Goal: Task Accomplishment & Management: Use online tool/utility

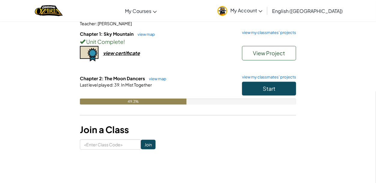
scroll to position [62, 0]
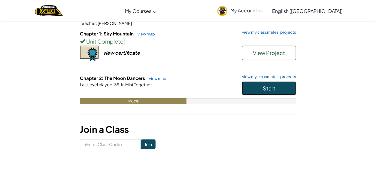
click at [272, 85] on span "Start" at bounding box center [268, 88] width 13 height 7
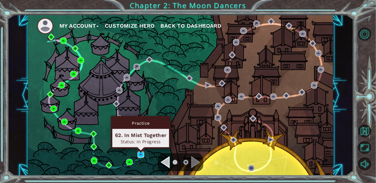
click at [142, 154] on img at bounding box center [140, 154] width 6 height 6
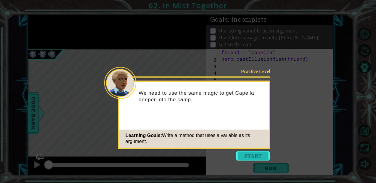
click at [239, 160] on button "Start" at bounding box center [253, 156] width 34 height 10
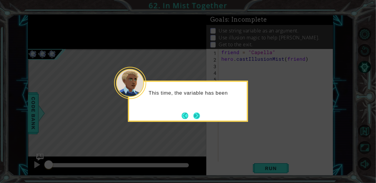
click at [199, 115] on button "Next" at bounding box center [196, 115] width 7 height 7
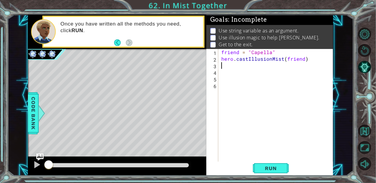
click at [245, 63] on div "friend = "Capella" hero . castIllusionMist ( friend )" at bounding box center [277, 115] width 115 height 132
click at [268, 163] on button "Run" at bounding box center [271, 167] width 36 height 13
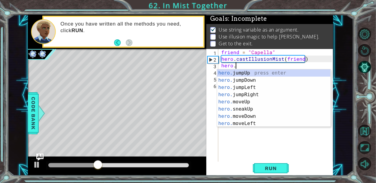
scroll to position [0, 1]
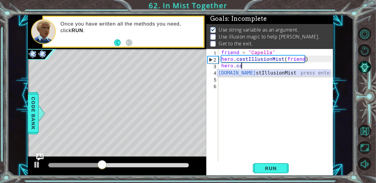
click at [277, 70] on div "[DOMAIN_NAME] stIllusionMist press enter" at bounding box center [273, 80] width 113 height 22
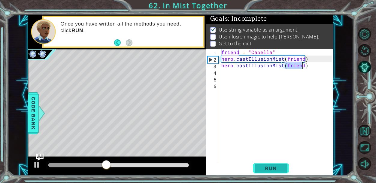
type textarea "hero.castIllusionMist(friend)"
click at [272, 171] on span "Run" at bounding box center [271, 168] width 24 height 6
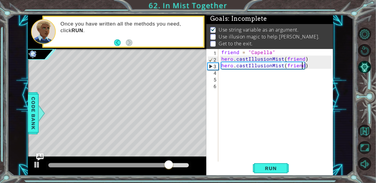
click at [241, 74] on div "friend = "Capella" hero . castIllusionMist ( friend ) hero . castIllusionMist (…" at bounding box center [277, 115] width 115 height 132
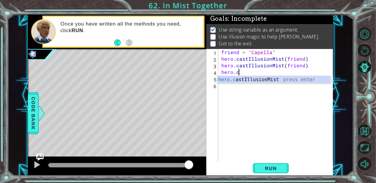
type textarea "[DOMAIN_NAME]"
click at [292, 83] on div "friend = "Capella" hero . castIllusionMist ( friend ) hero . castIllusionMist (…" at bounding box center [277, 115] width 115 height 132
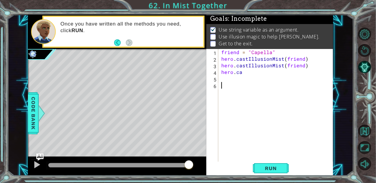
scroll to position [0, 0]
click at [273, 71] on div "friend = "Capella" hero . castIllusionMist ( friend ) hero . castIllusionMist (…" at bounding box center [277, 115] width 115 height 132
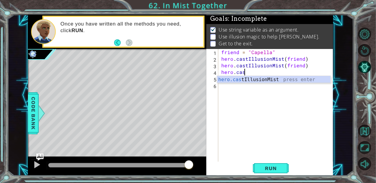
scroll to position [0, 1]
click at [277, 78] on div "hero.cas tIllusionMist press enter" at bounding box center [273, 87] width 113 height 22
type textarea "hero.castIllusionMist(friend)"
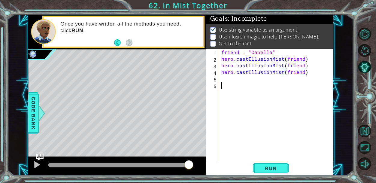
click at [274, 86] on div "friend = "Capella" hero . castIllusionMist ( friend ) hero . castIllusionMist (…" at bounding box center [277, 115] width 115 height 132
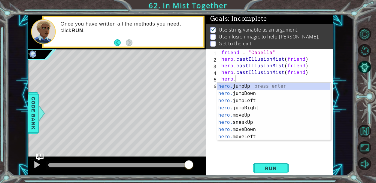
scroll to position [0, 1]
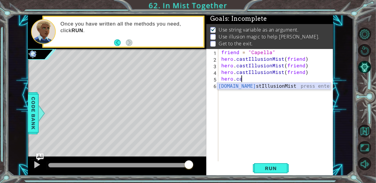
click at [280, 86] on div "[DOMAIN_NAME] stIllusionMist press enter" at bounding box center [273, 93] width 113 height 22
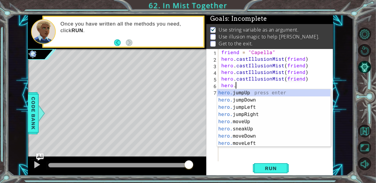
scroll to position [0, 6]
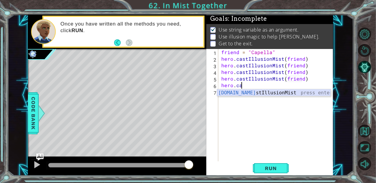
click at [294, 94] on div "[DOMAIN_NAME] stIllusionMist press enter" at bounding box center [273, 100] width 113 height 22
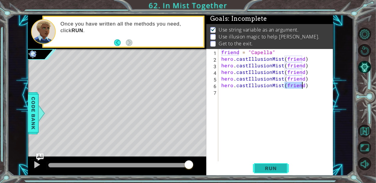
type textarea "hero.castIllusionMist(friend)"
click at [277, 169] on span "Run" at bounding box center [271, 168] width 24 height 6
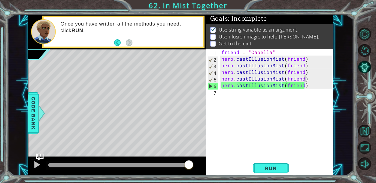
click at [305, 76] on div "friend = "Capella" hero . castIllusionMist ( friend ) hero . castIllusionMist (…" at bounding box center [277, 111] width 115 height 125
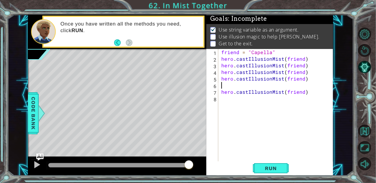
scroll to position [0, 0]
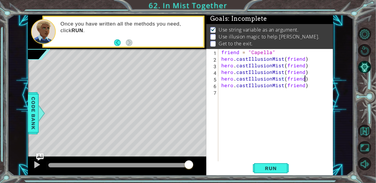
click at [303, 73] on div "friend = "Capella" hero . castIllusionMist ( friend ) hero . castIllusionMist (…" at bounding box center [277, 111] width 115 height 125
click at [303, 74] on div "friend = "Capella" hero . castIllusionMist ( friend ) hero . castIllusionMist (…" at bounding box center [277, 111] width 115 height 125
type textarea "hero.castIllusionMist(friend)"
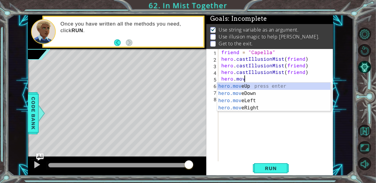
scroll to position [0, 1]
click at [304, 109] on div "hero.move Up press enter hero.move Down press enter hero.move Left press enter …" at bounding box center [273, 103] width 113 height 43
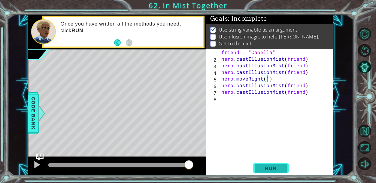
scroll to position [0, 3]
click at [275, 167] on span "Run" at bounding box center [271, 168] width 24 height 6
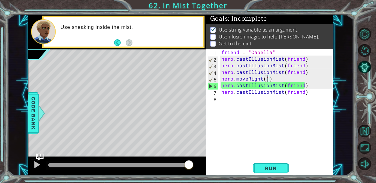
click at [279, 75] on div "friend = "Capella" hero . castIllusionMist ( friend ) hero . castIllusionMist (…" at bounding box center [277, 111] width 115 height 125
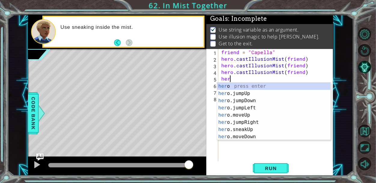
scroll to position [0, 0]
type textarea "h"
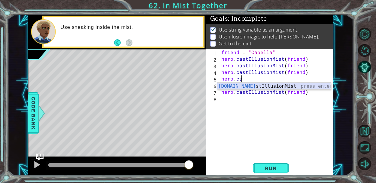
click at [291, 85] on div "[DOMAIN_NAME] stIllusionMist press enter" at bounding box center [273, 93] width 113 height 22
type textarea "hero.castIllusionMist(friend)"
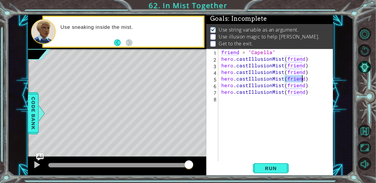
click at [305, 65] on div "friend = "Capella" hero . castIllusionMist ( friend ) hero . castIllusionMist (…" at bounding box center [277, 111] width 115 height 125
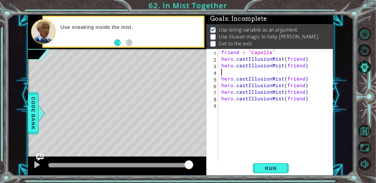
scroll to position [0, 0]
type textarea "hero.castIllusionMist(friend)"
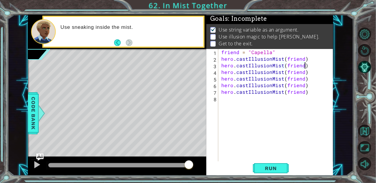
click at [303, 60] on div "friend = "Capella" hero . castIllusionMist ( friend ) hero . castIllusionMist (…" at bounding box center [277, 111] width 115 height 125
click at [302, 60] on div "friend = "Capella" hero . castIllusionMist ( friend ) hero . castIllusionMist (…" at bounding box center [277, 111] width 115 height 125
click at [306, 61] on div "friend = "Capella" hero . castIllusionMist ( friend ) hero . castIllusionMist (…" at bounding box center [277, 111] width 115 height 125
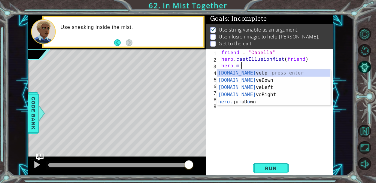
scroll to position [0, 1]
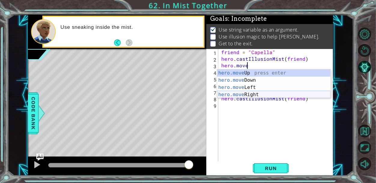
click at [314, 94] on div "hero.move Up press enter hero.move Down press enter hero.move Left press enter …" at bounding box center [273, 90] width 113 height 43
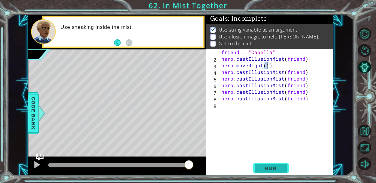
click at [274, 168] on span "Run" at bounding box center [271, 168] width 24 height 6
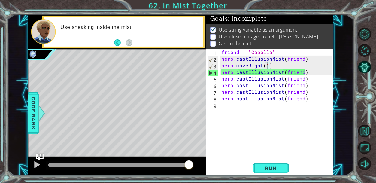
click at [303, 100] on div "friend = "Capella" hero . castIllusionMist ( friend ) hero . moveRight ( 1 ) he…" at bounding box center [277, 111] width 115 height 125
type textarea "hero.castIllusionMist(friend)"
click at [320, 103] on div "friend = "Capella" hero . castIllusionMist ( friend ) hero . moveRight ( 1 ) he…" at bounding box center [277, 111] width 115 height 125
click at [278, 170] on span "Run" at bounding box center [271, 168] width 24 height 6
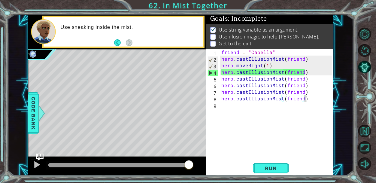
click at [316, 100] on div "friend = "Capella" hero . castIllusionMist ( friend ) hero . moveRight ( 1 ) he…" at bounding box center [277, 111] width 115 height 125
type textarea "hero.castIllusionMist(friend)"
click at [32, 117] on span "Code Bank" at bounding box center [33, 113] width 10 height 37
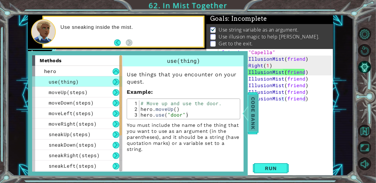
click at [246, 112] on div at bounding box center [244, 113] width 7 height 18
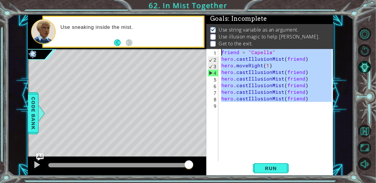
drag, startPoint x: 309, startPoint y: 102, endPoint x: 220, endPoint y: 37, distance: 109.5
click at [220, 37] on div "Goals : Incomplete Use string variable as an argument. Use illusion magic to he…" at bounding box center [269, 95] width 127 height 161
type textarea "friend = "Capella" hero.castIllusionMist(friend)"
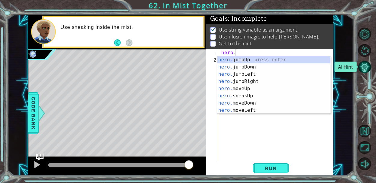
scroll to position [0, 0]
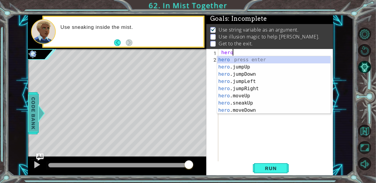
click at [32, 123] on span "Code Bank" at bounding box center [33, 113] width 10 height 37
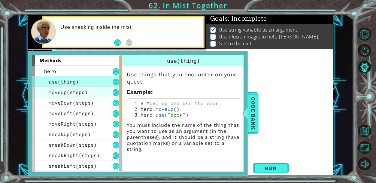
scroll to position [1, 0]
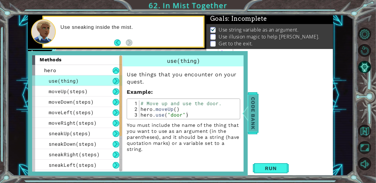
click at [255, 106] on span "Code Bank" at bounding box center [253, 113] width 10 height 37
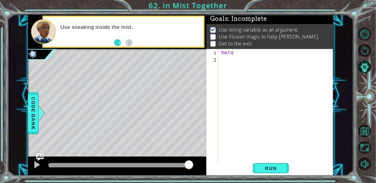
click at [285, 52] on div "hero" at bounding box center [277, 111] width 115 height 125
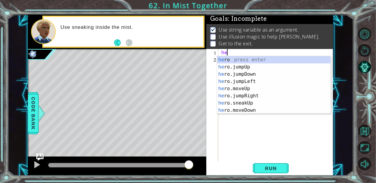
scroll to position [0, 0]
type textarea "h"
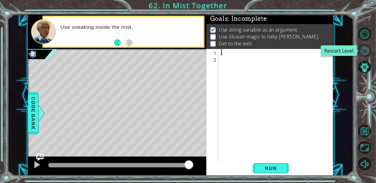
click at [368, 48] on button "Restart Level" at bounding box center [364, 50] width 13 height 13
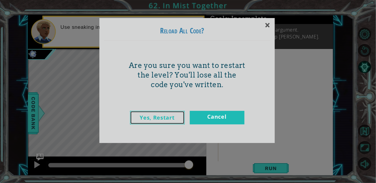
click at [172, 121] on link "Yes, Restart" at bounding box center [157, 117] width 55 height 13
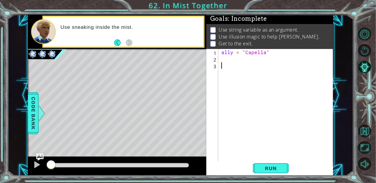
click at [282, 60] on div "ally = "Capella"" at bounding box center [277, 111] width 115 height 125
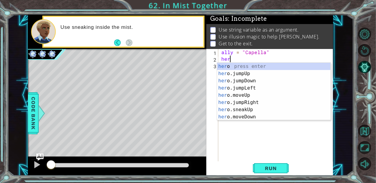
scroll to position [0, 0]
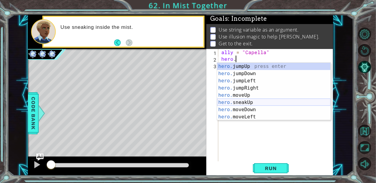
click at [269, 100] on div "hero. jumpUp press enter hero. jumpDown press enter hero. jumpLeft press enter …" at bounding box center [273, 99] width 113 height 72
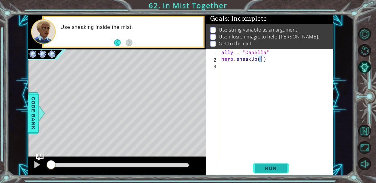
click at [273, 168] on span "Run" at bounding box center [271, 168] width 24 height 6
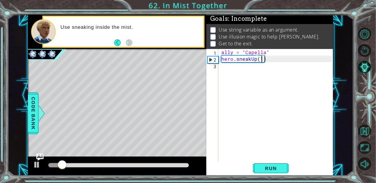
click at [254, 61] on div "ally = "Capella" hero . sneakUp ( 1 )" at bounding box center [277, 111] width 115 height 125
click at [255, 61] on div "ally = "Capella" hero . sneakUp ( 1 )" at bounding box center [277, 111] width 115 height 125
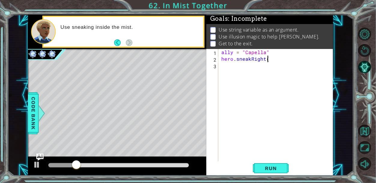
scroll to position [0, 2]
type textarea "hero.sneakRight()"
click at [271, 166] on span "Run" at bounding box center [271, 168] width 24 height 6
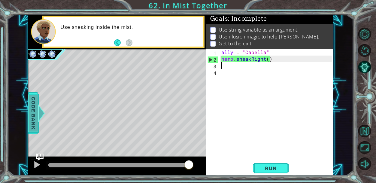
click at [34, 106] on span "Code Bank" at bounding box center [33, 113] width 10 height 37
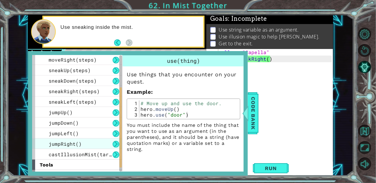
scroll to position [72, 0]
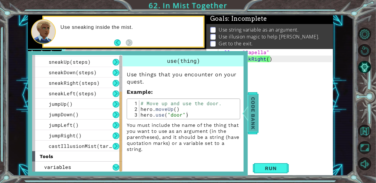
click at [256, 106] on span "Code Bank" at bounding box center [253, 113] width 10 height 37
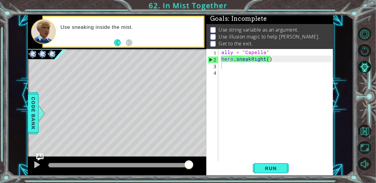
click at [279, 58] on div "ally = "Capella" hero . sneakRight ( )" at bounding box center [277, 111] width 115 height 125
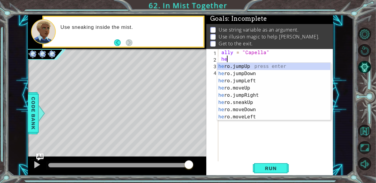
type textarea "h"
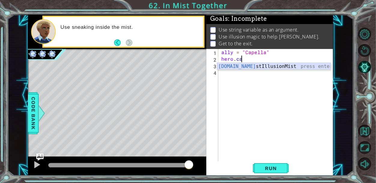
click at [322, 66] on div "[DOMAIN_NAME] stIllusionMist press enter" at bounding box center [273, 74] width 113 height 22
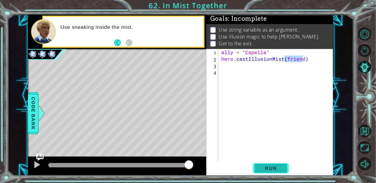
click at [267, 172] on button "Run" at bounding box center [271, 167] width 36 height 13
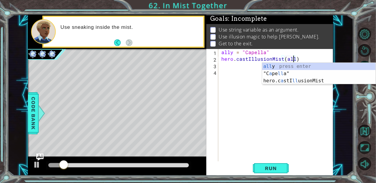
scroll to position [0, 4]
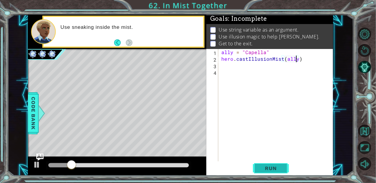
type textarea "hero.castIllusionMist(ally)"
click at [267, 168] on span "Run" at bounding box center [271, 168] width 24 height 6
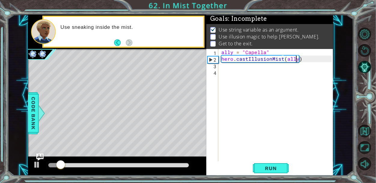
click at [295, 72] on div "ally = "Capella" hero . castIllusionMist ( ally )" at bounding box center [277, 111] width 115 height 125
click at [287, 65] on div "ally = "Capella" hero . castIllusionMist ( ally )" at bounding box center [277, 111] width 115 height 125
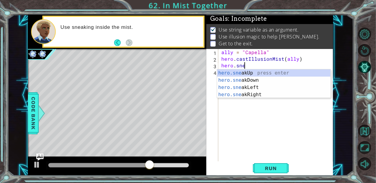
scroll to position [0, 1]
click at [262, 93] on div "hero.snea kUp press enter hero.snea kDown press enter hero.snea kLeft press ent…" at bounding box center [273, 90] width 113 height 43
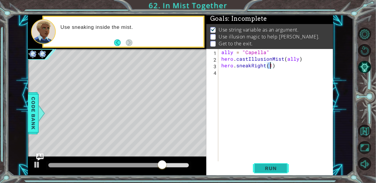
type textarea "hero.sneakRight(1)"
click at [278, 169] on span "Run" at bounding box center [271, 168] width 24 height 6
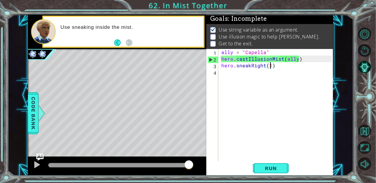
click at [284, 71] on div "ally = "Capella" hero . castIllusionMist ( ally ) hero . sneakRight ( 1 )" at bounding box center [277, 111] width 115 height 125
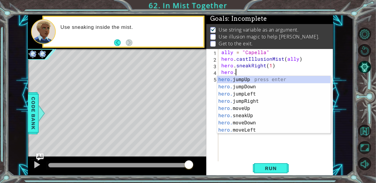
scroll to position [0, 1]
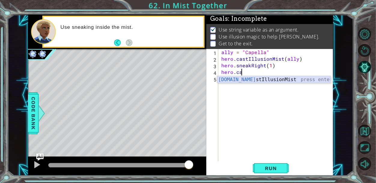
click at [292, 78] on div "[DOMAIN_NAME] stIllusionMist press enter" at bounding box center [273, 87] width 113 height 22
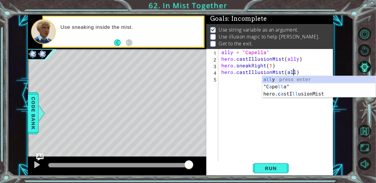
type textarea "hero.castIllusionMist(ally)"
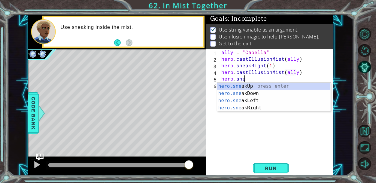
scroll to position [0, 1]
click at [271, 110] on div "hero.sne akUp press enter hero.sne akDown press enter hero.sne akLeft press ent…" at bounding box center [273, 103] width 113 height 43
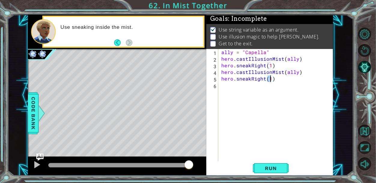
type textarea "hero.sneakRight(2)"
click at [270, 80] on div "ally = "Capella" hero . castIllusionMist ( ally ) hero . sneakRight ( 1 ) hero …" at bounding box center [277, 111] width 115 height 125
type textarea "hero.sneakRight(3)"
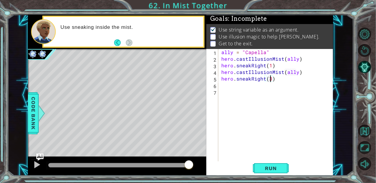
click at [285, 81] on div "ally = "Capella" hero . castIllusionMist ( ally ) hero . sneakRight ( 1 ) hero …" at bounding box center [277, 111] width 115 height 125
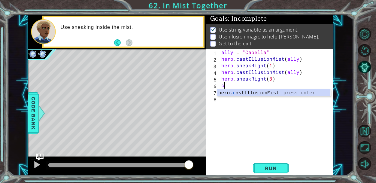
type textarea "ca"
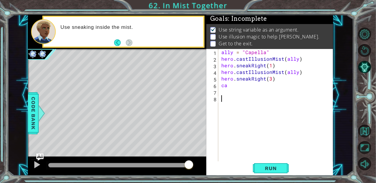
click at [292, 96] on div "ally = "Capella" hero . castIllusionMist ( ally ) hero . sneakRight ( 1 ) hero …" at bounding box center [277, 111] width 115 height 125
click at [270, 90] on div "ally = "Capella" hero . castIllusionMist ( ally ) hero . sneakRight ( 1 ) hero …" at bounding box center [277, 111] width 115 height 125
click at [268, 87] on div "ally = "Capella" hero . castIllusionMist ( ally ) hero . sneakRight ( 1 ) hero …" at bounding box center [277, 111] width 115 height 125
type textarea "c"
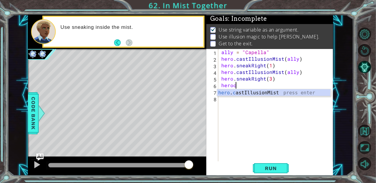
scroll to position [0, 1]
click at [274, 91] on div "hero . ca stIllusionMist press enter" at bounding box center [273, 100] width 113 height 22
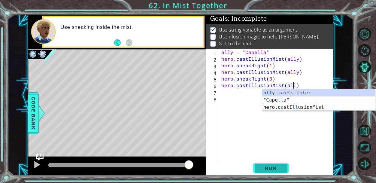
scroll to position [0, 4]
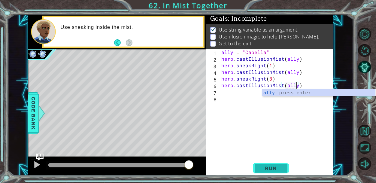
type textarea "hero.castIllusionMist(ally)"
click at [284, 170] on button "Run" at bounding box center [271, 167] width 36 height 13
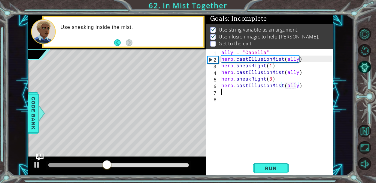
click at [282, 91] on div "ally = "Capella" hero . castIllusionMist ( ally ) hero . sneakRight ( 1 ) hero …" at bounding box center [277, 111] width 115 height 125
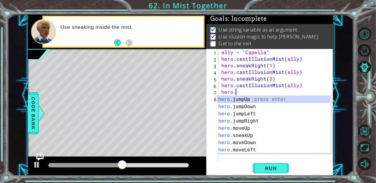
scroll to position [0, 1]
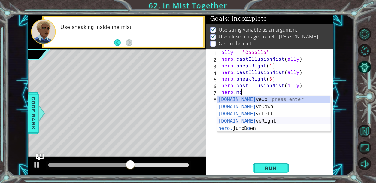
click at [251, 119] on div "[DOMAIN_NAME] veUp press enter [DOMAIN_NAME] veDown press enter [DOMAIN_NAME] v…" at bounding box center [273, 121] width 113 height 50
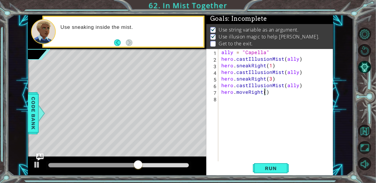
scroll to position [0, 3]
type textarea "hero.moveRight(2)"
click at [278, 168] on span "Run" at bounding box center [271, 168] width 24 height 6
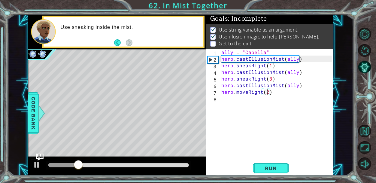
click at [238, 154] on div "ally = "Capella" hero . castIllusionMist ( ally ) hero . sneakRight ( 1 ) hero …" at bounding box center [277, 111] width 115 height 125
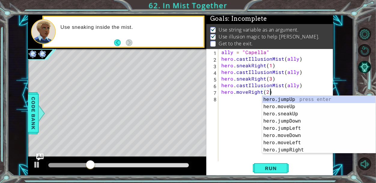
click at [268, 91] on div "ally = "Capella" hero . castIllusionMist ( ally ) hero . sneakRight ( 1 ) hero …" at bounding box center [277, 111] width 115 height 125
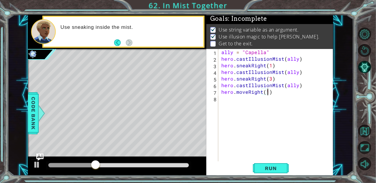
scroll to position [0, 3]
drag, startPoint x: 102, startPoint y: 161, endPoint x: 85, endPoint y: 160, distance: 17.4
click at [85, 160] on div at bounding box center [117, 165] width 178 height 19
drag, startPoint x: 113, startPoint y: 164, endPoint x: 0, endPoint y: 175, distance: 113.3
click at [0, 175] on div "1 ההההההההההההההההההההההההההההההההההההההההההההההההההההההההההההההההההההההההההההה…" at bounding box center [188, 91] width 376 height 183
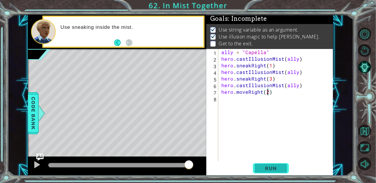
click at [272, 166] on span "Run" at bounding box center [271, 168] width 24 height 6
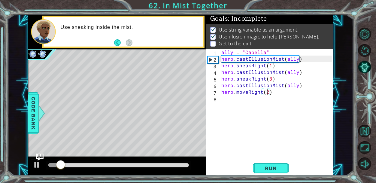
click at [261, 94] on div "ally = "Capella" hero . castIllusionMist ( ally ) hero . sneakRight ( 1 ) hero …" at bounding box center [277, 111] width 115 height 125
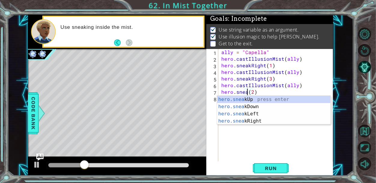
scroll to position [0, 2]
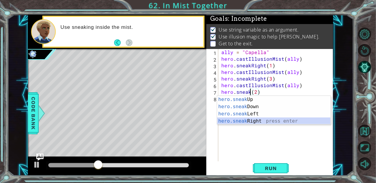
click at [268, 118] on div "hero.sneak Up press enter hero.sneak Down press enter hero.sneak Left press ent…" at bounding box center [273, 117] width 113 height 43
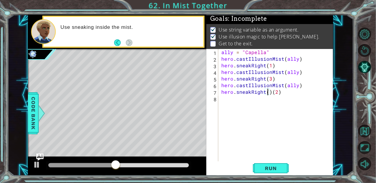
click at [270, 91] on div "ally = "Capella" hero . castIllusionMist ( ally ) hero . sneakRight ( 1 ) hero …" at bounding box center [277, 111] width 115 height 125
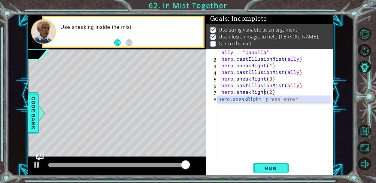
click at [290, 97] on div "hero.sneakRight press enter" at bounding box center [273, 107] width 113 height 22
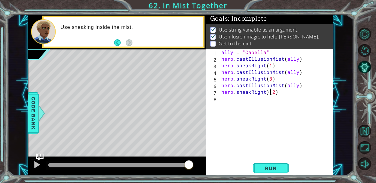
click at [269, 90] on div "ally = "Capella" hero . castIllusionMist ( ally ) hero . sneakRight ( 1 ) hero …" at bounding box center [277, 111] width 115 height 125
click at [267, 92] on div "ally = "Capella" hero . castIllusionMist ( ally ) hero . sneakRight ( 1 ) hero …" at bounding box center [277, 111] width 115 height 125
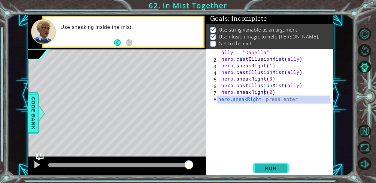
type textarea "hero.sneakRight(2)"
click at [274, 169] on span "Run" at bounding box center [271, 168] width 24 height 6
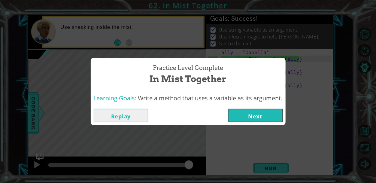
click at [264, 114] on button "Next" at bounding box center [255, 115] width 55 height 13
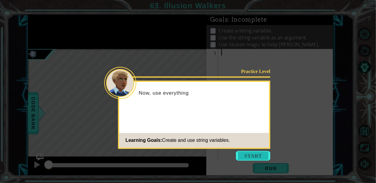
click at [254, 155] on button "Start" at bounding box center [253, 156] width 34 height 10
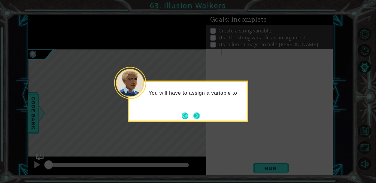
click at [196, 117] on button "Next" at bounding box center [196, 115] width 7 height 7
click at [194, 118] on button "Next" at bounding box center [196, 115] width 7 height 7
click at [194, 117] on button "Next" at bounding box center [196, 115] width 7 height 7
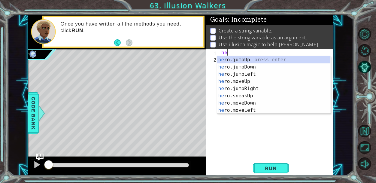
type textarea "h"
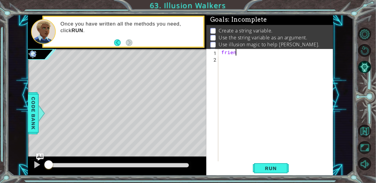
scroll to position [0, 1]
type textarea "friend = 2"
drag, startPoint x: 282, startPoint y: 52, endPoint x: 157, endPoint y: 31, distance: 126.5
click at [157, 31] on div "1 ההההההההההההההההההההההההההההההההההההההההההההההההההההההההההההההההההההההההההההה…" at bounding box center [180, 95] width 305 height 161
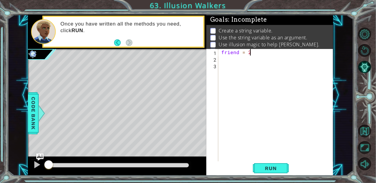
type textarea "friend = 2"
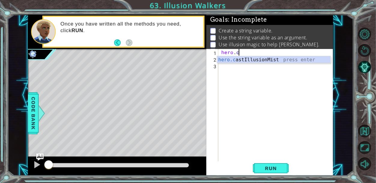
scroll to position [0, 1]
click at [306, 59] on div "[DOMAIN_NAME] stIllusionMist press enter" at bounding box center [273, 67] width 113 height 22
type textarea "hero.castIllusionMist(friend)"
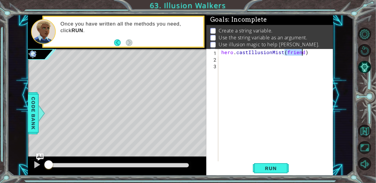
click at [306, 59] on div "hero . castIllusionMist ( friend )" at bounding box center [277, 111] width 115 height 125
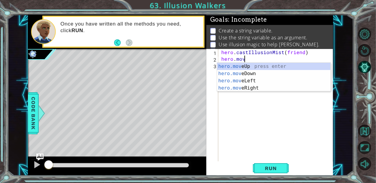
scroll to position [0, 1]
click at [299, 90] on div "hero.move Up press enter hero.move Down press enter hero.move Left press enter …" at bounding box center [273, 84] width 113 height 43
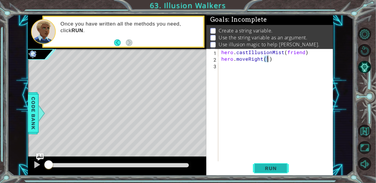
click at [277, 169] on span "Run" at bounding box center [271, 168] width 24 height 6
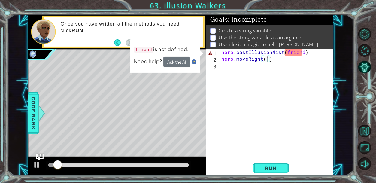
click at [314, 53] on div "hero . castIllusionMist ( friend ) hero . moveRight ( 1 )" at bounding box center [277, 111] width 115 height 125
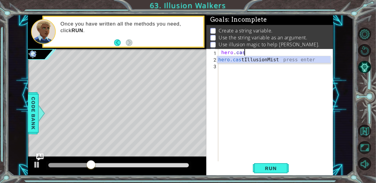
scroll to position [0, 0]
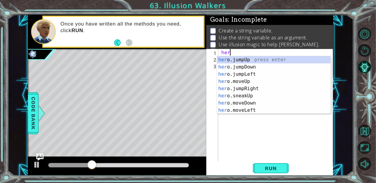
type textarea "h"
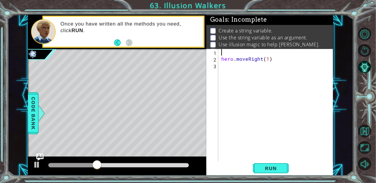
click at [307, 58] on div "hero . moveRight ( 1 )" at bounding box center [277, 111] width 115 height 125
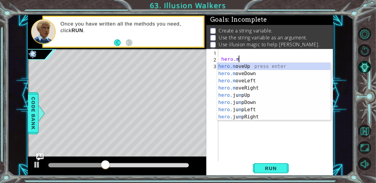
type textarea "h"
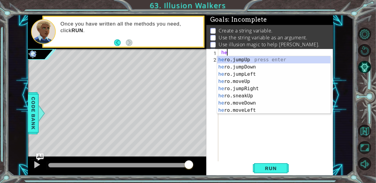
type textarea "h"
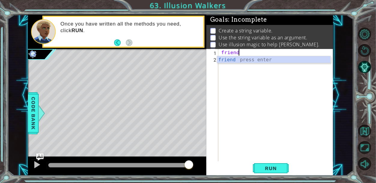
scroll to position [0, 1]
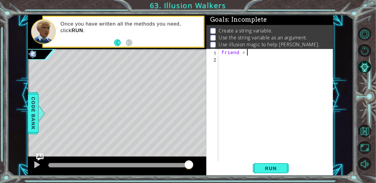
type textarea "friend = 2"
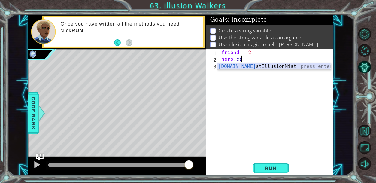
click at [318, 68] on div "[DOMAIN_NAME] stIllusionMist press enter" at bounding box center [273, 74] width 113 height 22
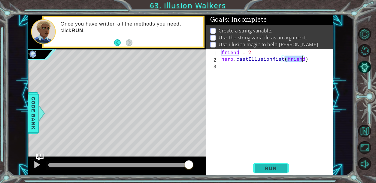
click at [265, 167] on span "Run" at bounding box center [271, 168] width 24 height 6
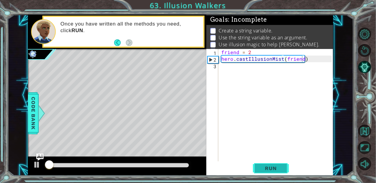
click at [265, 167] on span "Run" at bounding box center [271, 168] width 24 height 6
drag, startPoint x: 259, startPoint y: 53, endPoint x: 209, endPoint y: 49, distance: 49.9
click at [209, 49] on div "hero.castIllusionMist(friend) 1 2 3 friend = 2 hero . castIllusionMist ( friend…" at bounding box center [268, 105] width 125 height 112
type textarea "friend = 2"
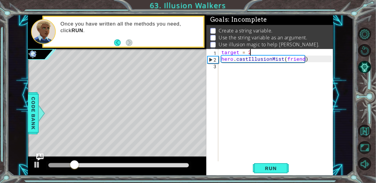
scroll to position [0, 1]
click at [269, 168] on span "Run" at bounding box center [271, 168] width 24 height 6
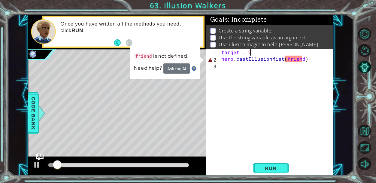
click at [301, 60] on div "target = 2 hero . castIllusionMist ( friend )" at bounding box center [277, 111] width 115 height 125
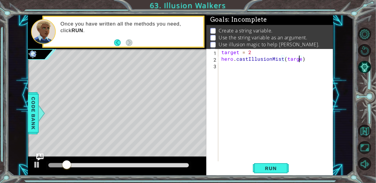
scroll to position [0, 5]
click at [271, 167] on span "Run" at bounding box center [271, 168] width 24 height 6
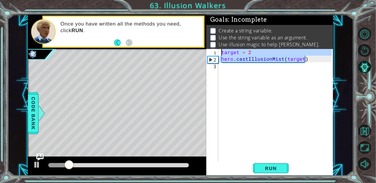
drag, startPoint x: 313, startPoint y: 60, endPoint x: 176, endPoint y: 29, distance: 140.2
click at [176, 29] on div "1 ההההההההההההההההההההההההההההההההההההההההההההההההההההההההההההההההההההההההההההה…" at bounding box center [180, 95] width 305 height 161
type textarea "target = 2 hero.castIllusionMist(target)"
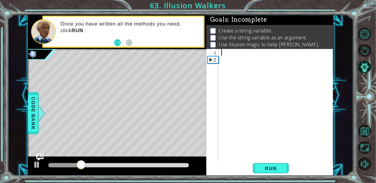
scroll to position [0, 0]
click at [118, 41] on button "Back" at bounding box center [120, 42] width 12 height 7
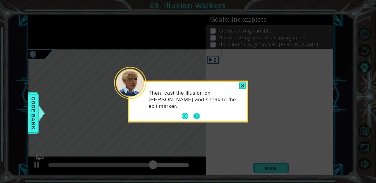
click at [198, 116] on button "Next" at bounding box center [196, 116] width 7 height 7
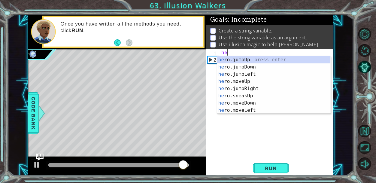
type textarea "h"
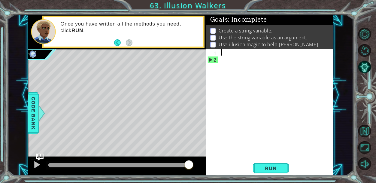
scroll to position [9, 0]
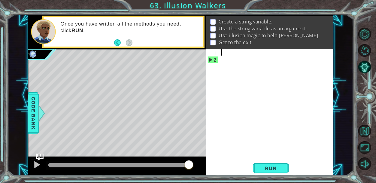
type textarea "c"
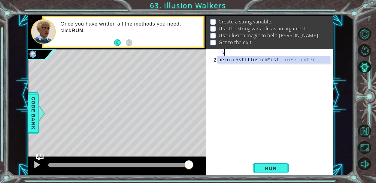
click at [259, 54] on div "c" at bounding box center [277, 111] width 115 height 125
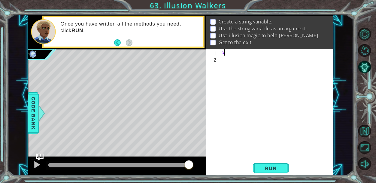
click at [254, 52] on div "c" at bounding box center [277, 111] width 115 height 125
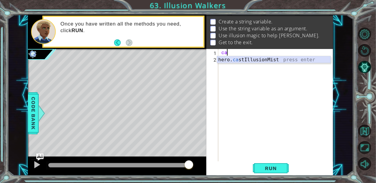
click at [261, 58] on div "hero. ca stIllusionMist press enter" at bounding box center [273, 67] width 113 height 22
type textarea "hero.castIllusionMist(friend)"
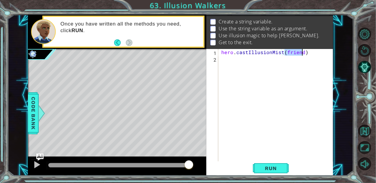
click at [261, 59] on div "hero . castIllusionMist ( friend )" at bounding box center [277, 111] width 115 height 125
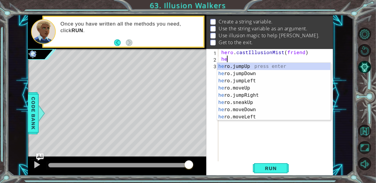
scroll to position [0, 0]
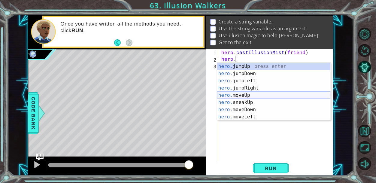
click at [285, 97] on div "hero. jumpUp press enter hero. jumpDown press enter hero. jumpLeft press enter …" at bounding box center [273, 99] width 113 height 72
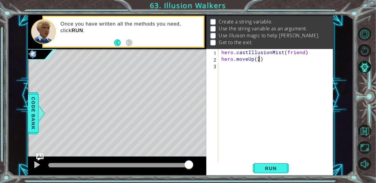
scroll to position [0, 2]
click at [283, 165] on button "Run" at bounding box center [271, 167] width 36 height 13
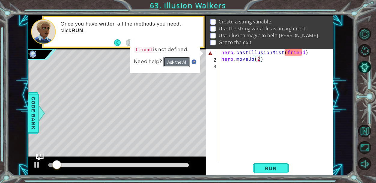
click at [164, 62] on button "Ask the AI" at bounding box center [176, 62] width 27 height 10
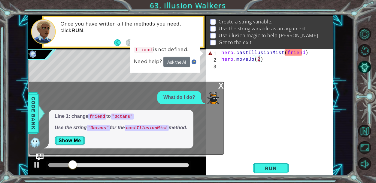
click at [223, 85] on div "x" at bounding box center [220, 85] width 5 height 6
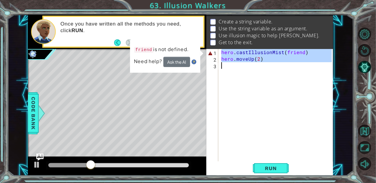
drag, startPoint x: 220, startPoint y: 52, endPoint x: 314, endPoint y: 78, distance: 96.9
click at [314, 78] on div "hero . castIllusionMist ( friend ) hero . moveUp ( 2 )" at bounding box center [277, 111] width 115 height 125
type textarea "hero.moveUp(2)"
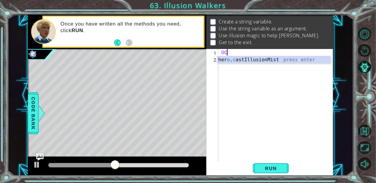
type textarea "O"
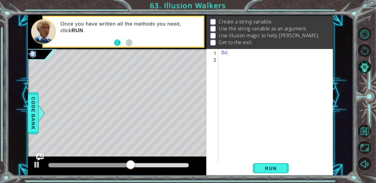
click at [117, 42] on button "Back" at bounding box center [120, 42] width 12 height 7
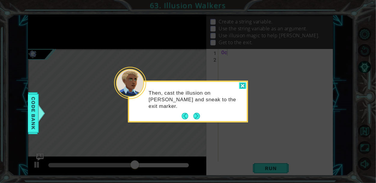
click at [244, 83] on div at bounding box center [242, 85] width 7 height 7
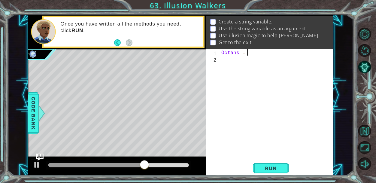
type textarea "Octans = 2"
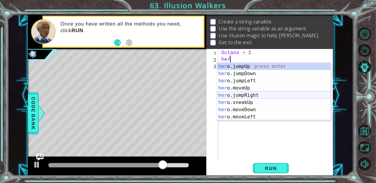
scroll to position [0, 0]
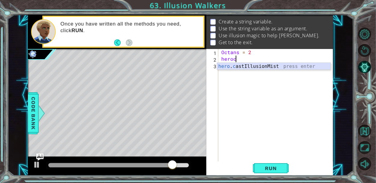
click at [280, 63] on div "hero . c astIllusionMist press enter" at bounding box center [273, 74] width 113 height 22
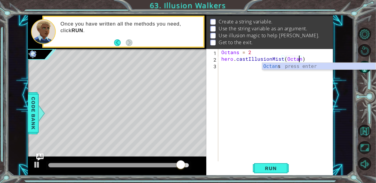
scroll to position [0, 5]
type textarea "hero.castIllusionMist(Octans)"
click at [275, 167] on span "Run" at bounding box center [271, 168] width 24 height 6
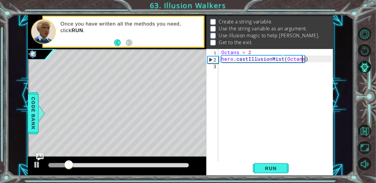
click at [313, 59] on div "Octans = 2 hero . castIllusionMist ( Octans )" at bounding box center [277, 111] width 115 height 125
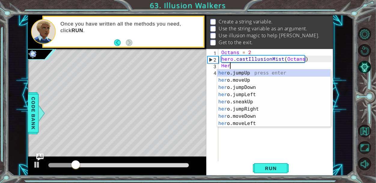
type textarea "H"
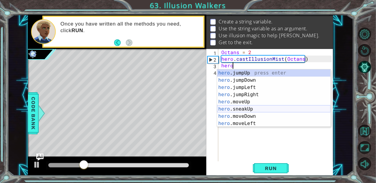
click at [276, 108] on div "hero .jumpUp press enter hero .jumpDown press enter hero .jumpLeft press enter …" at bounding box center [273, 105] width 113 height 72
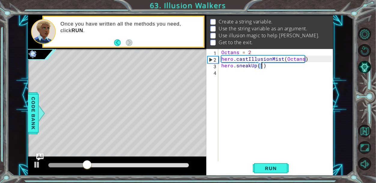
scroll to position [0, 2]
click at [277, 171] on button "Run" at bounding box center [271, 167] width 36 height 13
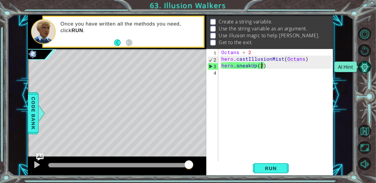
click at [367, 71] on button "AI Hint" at bounding box center [364, 67] width 13 height 13
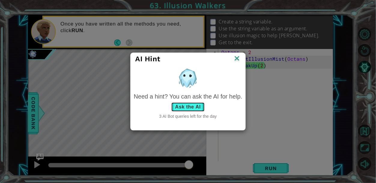
click at [194, 106] on button "Ask the AI" at bounding box center [187, 107] width 33 height 10
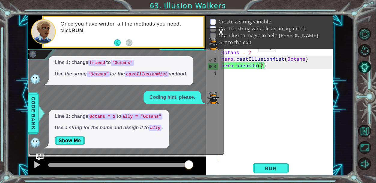
click at [219, 30] on div "x" at bounding box center [220, 31] width 5 height 6
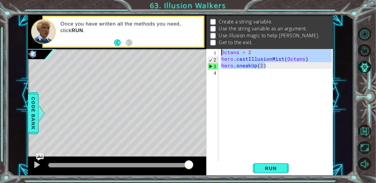
drag, startPoint x: 293, startPoint y: 67, endPoint x: 199, endPoint y: -10, distance: 121.4
click at [199, 0] on html "1 2 3 4 ally = "Octans" hero . castIllusionMist ( ally ) hero . sneakUp ( 2 ) ה…" at bounding box center [188, 91] width 376 height 183
type textarea "Octans = 2 hero.castIllusionMist(Octans)"
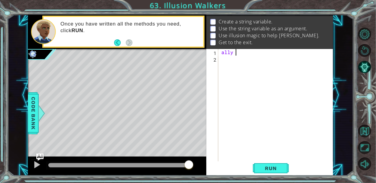
scroll to position [0, 1]
type textarea "ally = [PERSON_NAME]"
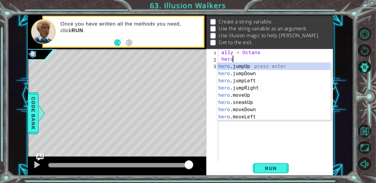
scroll to position [0, 0]
click at [119, 43] on button "Back" at bounding box center [120, 42] width 12 height 7
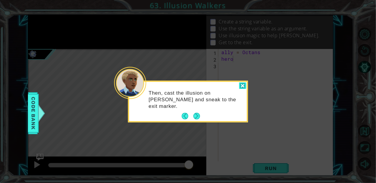
click at [242, 88] on div at bounding box center [242, 85] width 7 height 7
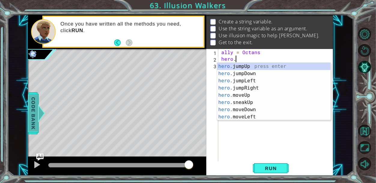
click at [30, 124] on span "Code Bank" at bounding box center [33, 113] width 10 height 37
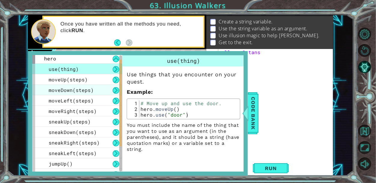
scroll to position [0, 0]
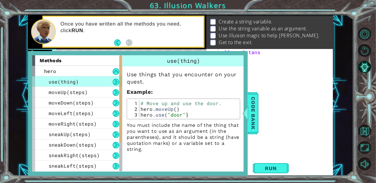
click at [279, 58] on div "ally = Octans hero ." at bounding box center [277, 111] width 115 height 125
click at [250, 98] on span "Code Bank" at bounding box center [253, 113] width 10 height 37
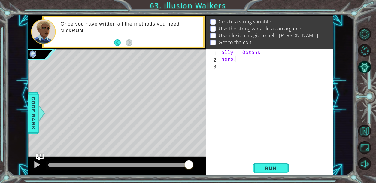
click at [214, 20] on p at bounding box center [212, 22] width 5 height 6
click at [238, 59] on div "ally = Octans hero ." at bounding box center [277, 111] width 115 height 125
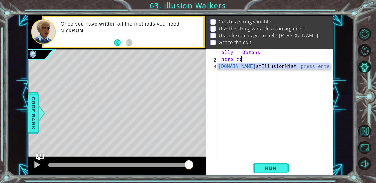
scroll to position [0, 1]
click at [245, 68] on div "hero.cas tIllusionMist press enter" at bounding box center [273, 74] width 113 height 22
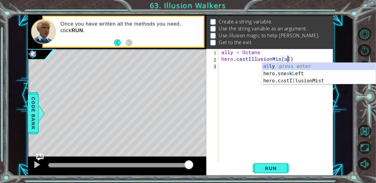
scroll to position [0, 4]
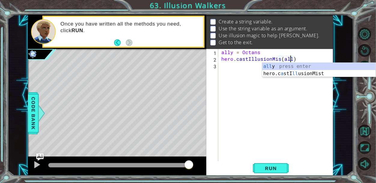
type textarea "hero.castIllusionMis(ally)"
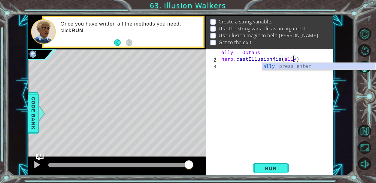
click at [303, 58] on div "ally = Octans hero . castIllusionMis ( ally )" at bounding box center [277, 111] width 115 height 125
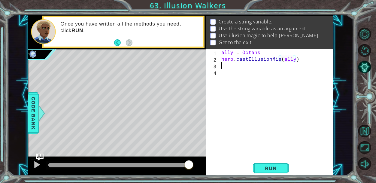
scroll to position [0, 0]
click at [279, 164] on button "Run" at bounding box center [271, 167] width 36 height 13
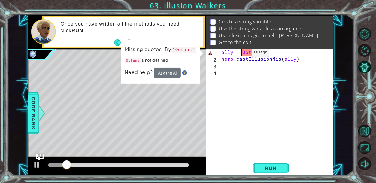
click at [241, 54] on div "ally = Octans hero . castIllusionMis ( ally )" at bounding box center [277, 111] width 115 height 125
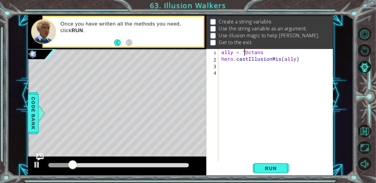
click at [281, 53] on div "ally = "Octans hero . castIllusionMis ( ally )" at bounding box center [277, 111] width 115 height 125
type textarea "ally = "Octans""
click at [266, 172] on button "Run" at bounding box center [271, 167] width 36 height 13
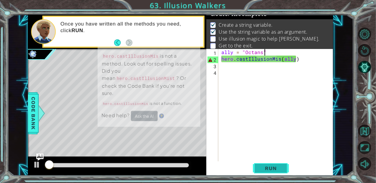
scroll to position [4, 0]
click at [265, 169] on span "Run" at bounding box center [271, 168] width 24 height 6
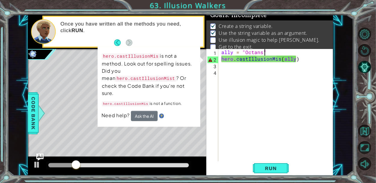
click at [285, 62] on div "ally = "Octans" hero . castIllusionMis ( ally )" at bounding box center [277, 111] width 115 height 125
click at [286, 61] on div "ally = "Octans" hero . castIllusionMis ( ally )" at bounding box center [277, 111] width 115 height 125
type textarea "hero.castIllusionMis(ally)"
click at [232, 107] on div "ally = "Octans" hero . castIllusionMis ( ally )" at bounding box center [277, 111] width 115 height 125
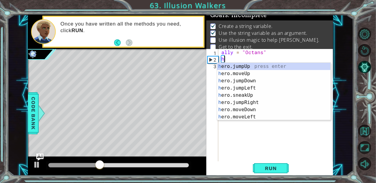
type textarea "h"
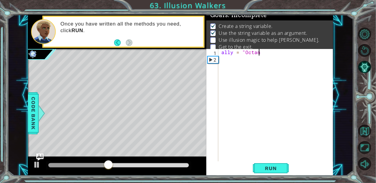
scroll to position [0, 2]
type textarea "ally = "Octans""
type textarea "f"
type textarea "ally = "Octans""
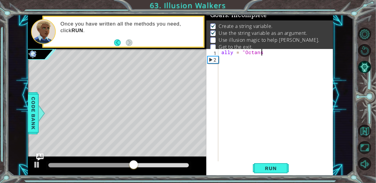
scroll to position [0, 2]
click at [226, 62] on div "ally = "Octans"" at bounding box center [277, 111] width 115 height 125
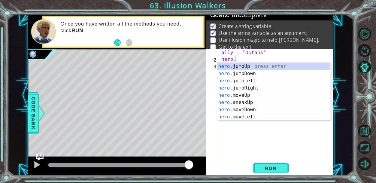
scroll to position [0, 1]
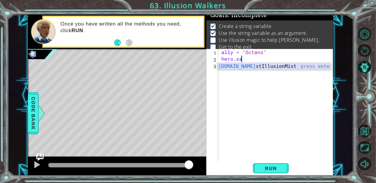
click at [230, 65] on div "[DOMAIN_NAME] stIllusionMist press enter" at bounding box center [273, 74] width 113 height 22
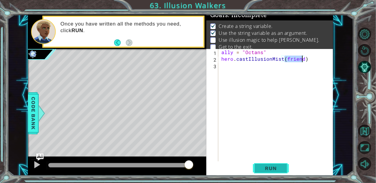
click at [258, 163] on button "Run" at bounding box center [271, 167] width 36 height 13
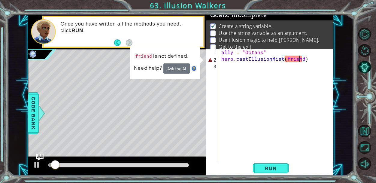
click at [299, 61] on div "ally = "Octans" hero . castIllusionMist ( friend )" at bounding box center [277, 111] width 115 height 125
click at [301, 60] on div "ally = "Octans" hero . castIllusionMist ( friend )" at bounding box center [277, 111] width 115 height 125
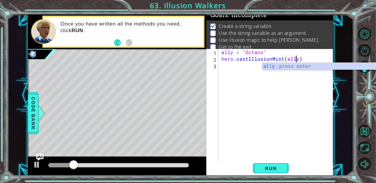
scroll to position [0, 4]
type textarea "hero.castIllusionMist(ally)"
click at [274, 169] on span "Run" at bounding box center [271, 168] width 24 height 6
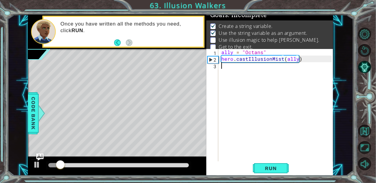
click at [233, 67] on div "ally = "Octans" hero . castIllusionMist ( ally )" at bounding box center [277, 111] width 115 height 125
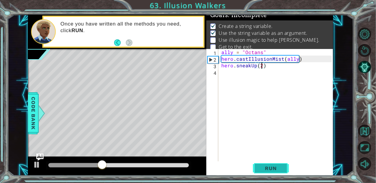
type textarea "hero.sneakUp(2)"
click at [266, 164] on button "Run" at bounding box center [271, 167] width 36 height 13
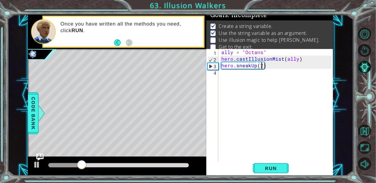
click at [225, 76] on div "ally = "Octans" hero . castIllusionMist ( ally ) hero . sneakUp ( 2 )" at bounding box center [277, 111] width 115 height 125
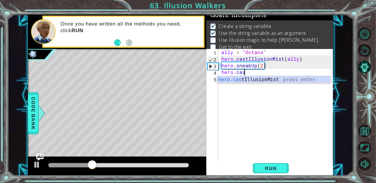
scroll to position [0, 1]
click at [228, 81] on div "hero.cast IllusionMist press enter" at bounding box center [273, 87] width 113 height 22
type textarea "hero.castIllusionMist(friend)"
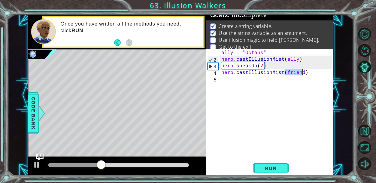
click at [228, 81] on div "ally = "Octans" hero . castIllusionMist ( ally ) hero . sneakUp ( 2 ) hero . ca…" at bounding box center [277, 111] width 115 height 125
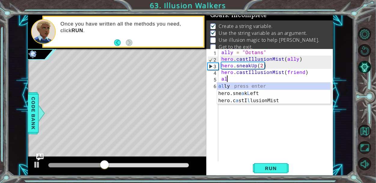
type textarea "a"
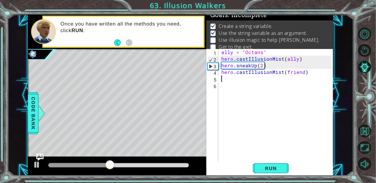
click at [303, 73] on div "ally = "Octans" hero . castIllusionMist ( ally ) hero . sneakUp ( 2 ) hero . ca…" at bounding box center [277, 111] width 115 height 125
click at [301, 73] on div "ally = "Octans" hero . castIllusionMist ( ally ) hero . sneakUp ( 2 ) hero . ca…" at bounding box center [277, 111] width 115 height 125
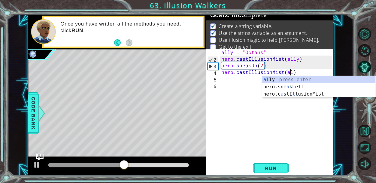
scroll to position [0, 4]
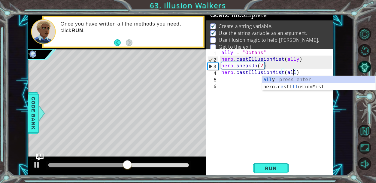
type textarea "hero.castIllusionMist(ally)"
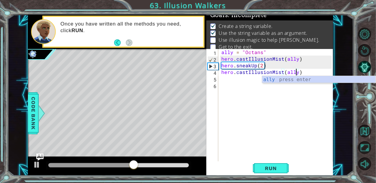
click at [240, 82] on div "ally = "Octans" hero . castIllusionMist ( ally ) hero . sneakUp ( 2 ) hero . ca…" at bounding box center [277, 111] width 115 height 125
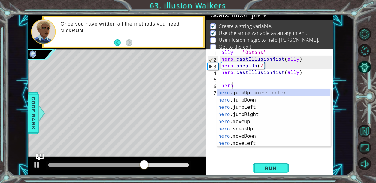
scroll to position [0, 0]
type textarea "h"
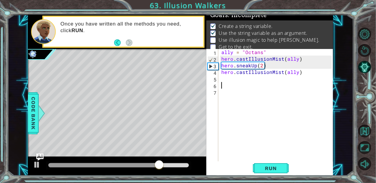
click at [231, 76] on div "ally = "Octans" hero . castIllusionMist ( ally ) hero . sneakUp ( 2 ) hero . ca…" at bounding box center [277, 111] width 115 height 125
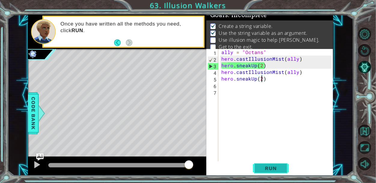
type textarea "hero.sneakUp(2)"
click at [280, 166] on span "Run" at bounding box center [271, 168] width 24 height 6
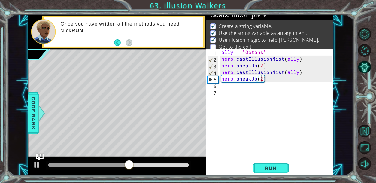
click at [225, 88] on div "ally = "Octans" hero . castIllusionMist ( ally ) hero . sneakUp ( 2 ) hero . ca…" at bounding box center [277, 111] width 115 height 125
click at [224, 85] on div "ally = "Octans" hero . castIllusionMist ( ally ) hero . sneakUp ( 2 ) hero . ca…" at bounding box center [277, 111] width 115 height 125
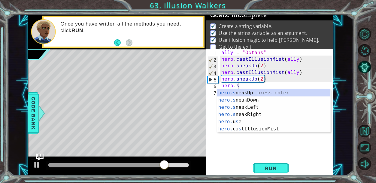
scroll to position [0, 1]
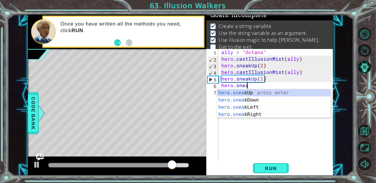
type textarea "hero.sneakUp(1)"
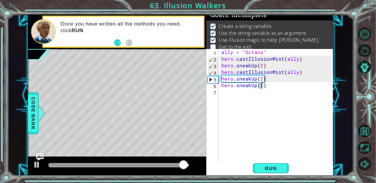
click at [229, 97] on div "ally = "Octans" hero . castIllusionMist ( ally ) hero . sneakUp ( 2 ) hero . ca…" at bounding box center [277, 111] width 115 height 125
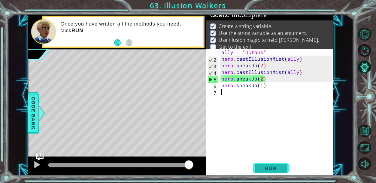
click at [257, 165] on button "Run" at bounding box center [271, 167] width 36 height 13
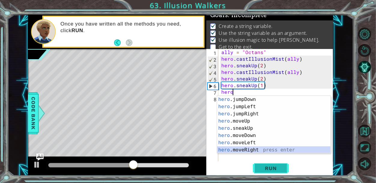
scroll to position [14, 0]
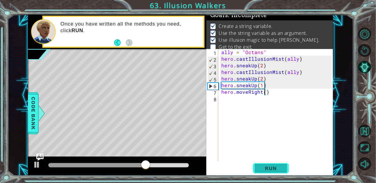
type textarea "hero.moveRight(4)"
click at [246, 116] on div "ally = "Octans" hero . castIllusionMist ( ally ) hero . sneakUp ( 2 ) hero . ca…" at bounding box center [277, 111] width 115 height 125
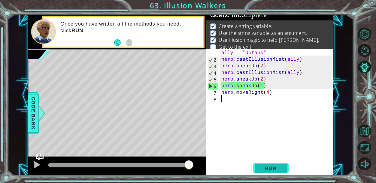
click at [268, 172] on button "Run" at bounding box center [271, 167] width 36 height 13
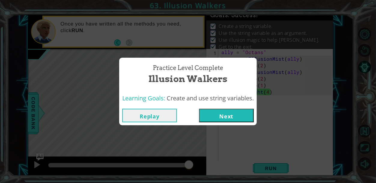
click at [234, 116] on button "Next" at bounding box center [226, 115] width 55 height 13
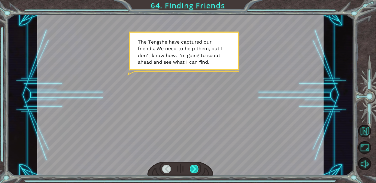
click at [191, 168] on div at bounding box center [194, 168] width 9 height 9
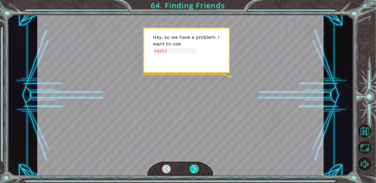
click at [191, 168] on div at bounding box center [194, 168] width 9 height 9
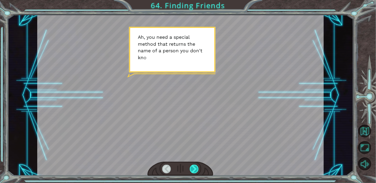
click at [191, 168] on div at bounding box center [194, 168] width 9 height 9
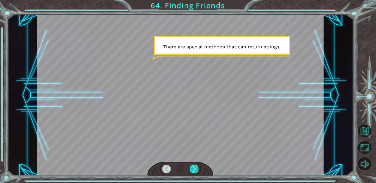
click at [191, 168] on div at bounding box center [194, 168] width 9 height 9
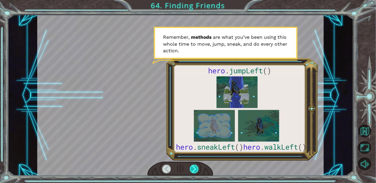
click at [191, 168] on div at bounding box center [194, 168] width 9 height 9
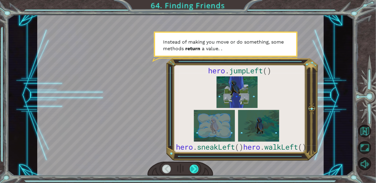
click at [191, 168] on div at bounding box center [194, 168] width 9 height 9
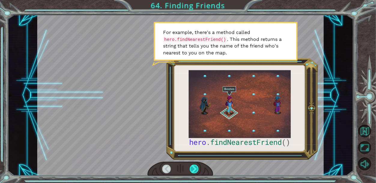
click at [191, 168] on div at bounding box center [194, 168] width 9 height 9
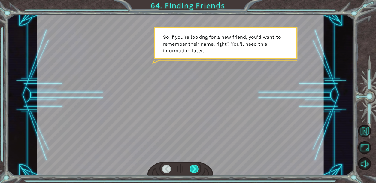
click at [191, 168] on div at bounding box center [194, 168] width 9 height 9
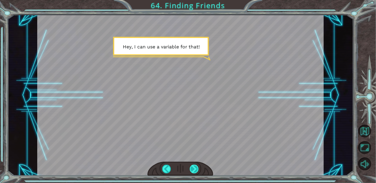
click at [191, 168] on div at bounding box center [194, 168] width 9 height 9
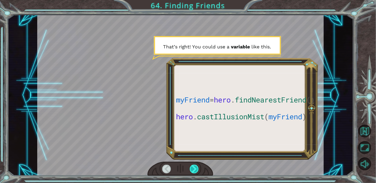
click at [191, 168] on div at bounding box center [194, 168] width 9 height 9
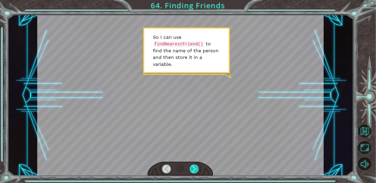
click at [191, 168] on div at bounding box center [194, 168] width 9 height 9
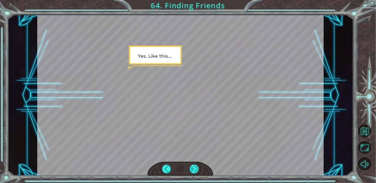
click at [191, 168] on div at bounding box center [194, 168] width 9 height 9
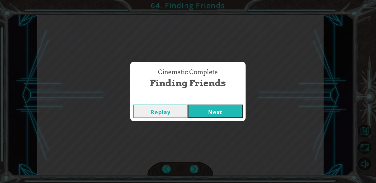
click at [232, 117] on button "Next" at bounding box center [215, 110] width 55 height 13
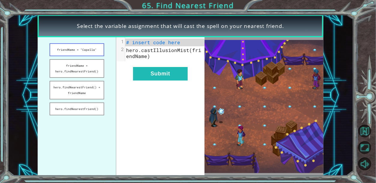
click at [79, 53] on button "friendName = "Capella"" at bounding box center [76, 49] width 55 height 13
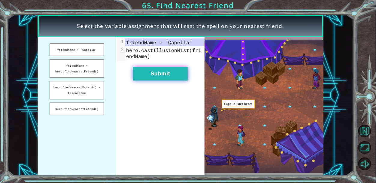
click at [153, 73] on button "Submit" at bounding box center [160, 73] width 55 height 13
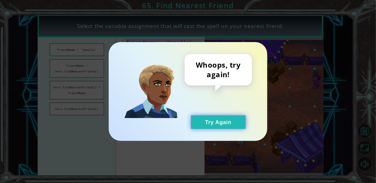
click at [198, 115] on button "Try Again" at bounding box center [218, 121] width 55 height 13
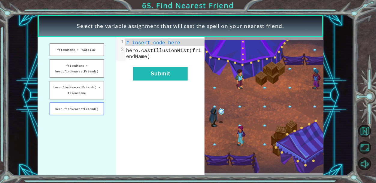
click at [79, 104] on button "hero.findNearestFriend()" at bounding box center [76, 108] width 55 height 13
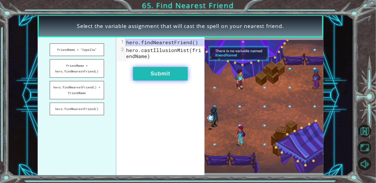
click at [162, 74] on button "Submit" at bounding box center [160, 73] width 55 height 13
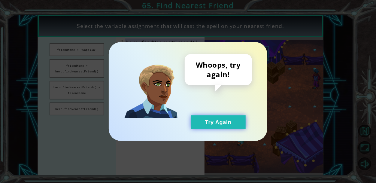
click at [228, 125] on button "Try Again" at bounding box center [218, 121] width 55 height 13
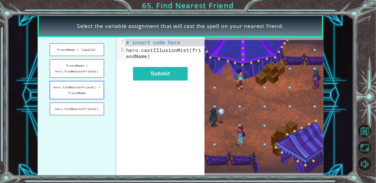
click at [98, 94] on button "hero.findNearestFriend() = friendName" at bounding box center [76, 90] width 55 height 19
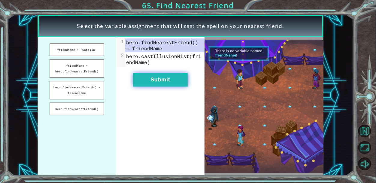
click at [169, 81] on button "Submit" at bounding box center [160, 79] width 55 height 13
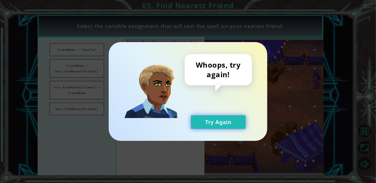
click at [210, 120] on button "Try Again" at bounding box center [218, 121] width 55 height 13
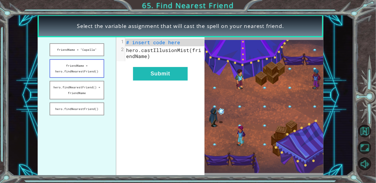
click at [66, 69] on button "friendName = hero.findNearestFriend()" at bounding box center [76, 68] width 55 height 19
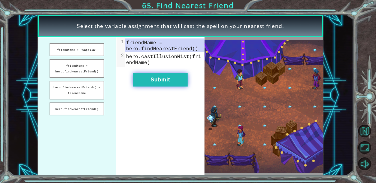
click at [161, 76] on button "Submit" at bounding box center [160, 79] width 55 height 13
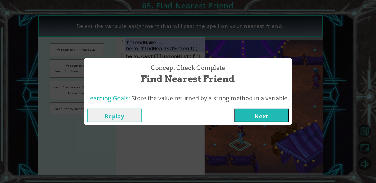
click at [265, 117] on button "Next" at bounding box center [261, 115] width 55 height 13
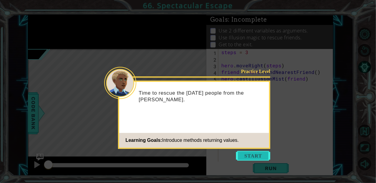
click at [258, 156] on button "Start" at bounding box center [253, 156] width 34 height 10
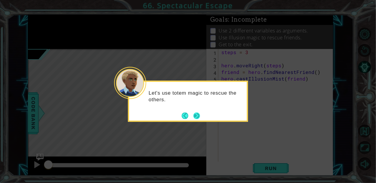
click at [197, 113] on button "Next" at bounding box center [196, 115] width 9 height 9
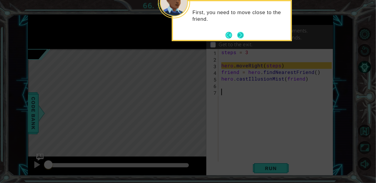
click at [239, 33] on button "Next" at bounding box center [240, 35] width 7 height 7
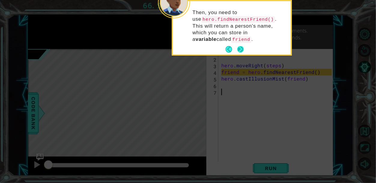
click at [241, 49] on button "Next" at bounding box center [240, 49] width 7 height 7
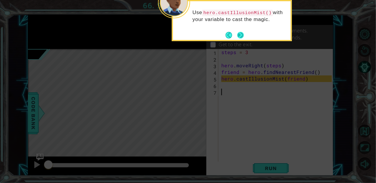
click at [241, 35] on button "Next" at bounding box center [240, 35] width 7 height 7
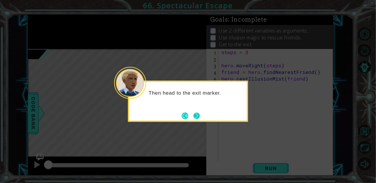
click at [198, 115] on button "Next" at bounding box center [196, 115] width 7 height 7
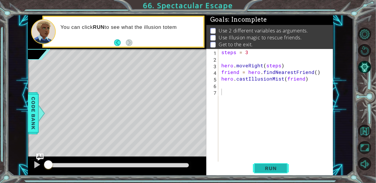
click at [282, 165] on span "Run" at bounding box center [271, 168] width 24 height 6
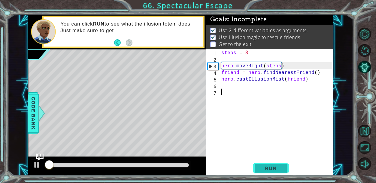
scroll to position [1, 0]
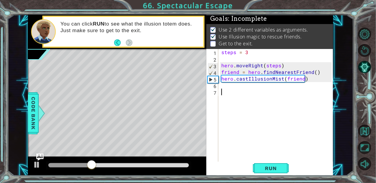
click at [265, 85] on div "steps = 3 hero . moveRight ( steps ) friend = hero . findNearestFriend ( ) hero…" at bounding box center [277, 115] width 115 height 132
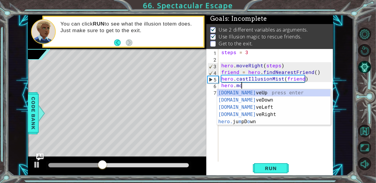
scroll to position [0, 1]
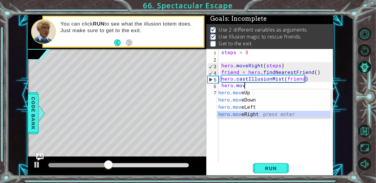
click at [300, 112] on div "hero.mov eUp press enter hero.mov eDown press enter hero.mov eLeft press enter …" at bounding box center [273, 110] width 113 height 43
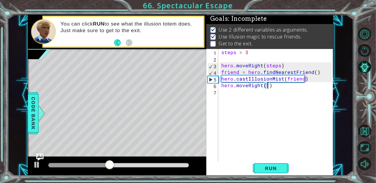
scroll to position [0, 2]
type textarea "hero.moveRight(3)"
click at [286, 164] on button "Run" at bounding box center [271, 167] width 36 height 13
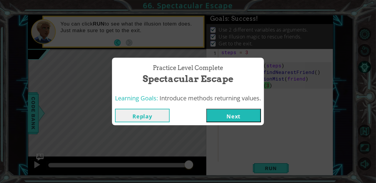
click at [251, 117] on button "Next" at bounding box center [233, 115] width 55 height 13
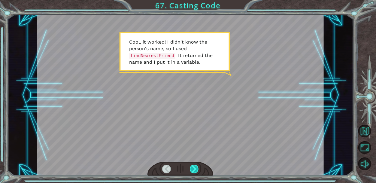
click at [191, 166] on div at bounding box center [194, 168] width 9 height 9
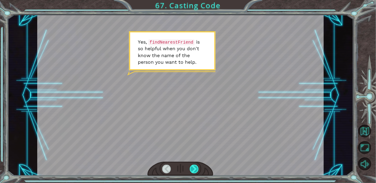
click at [190, 170] on div at bounding box center [194, 168] width 9 height 9
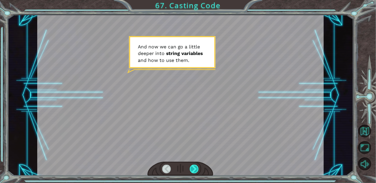
click at [190, 170] on div at bounding box center [194, 168] width 9 height 9
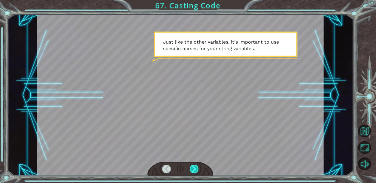
click at [190, 170] on div at bounding box center [194, 168] width 9 height 9
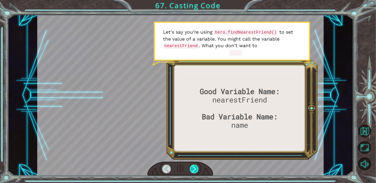
click at [190, 170] on div at bounding box center [194, 168] width 9 height 9
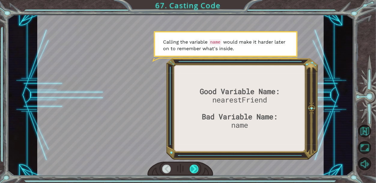
click at [190, 170] on div at bounding box center [194, 168] width 9 height 9
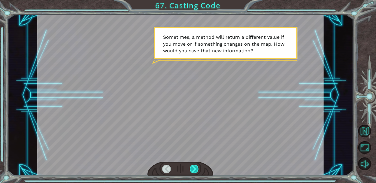
click at [190, 170] on div at bounding box center [194, 168] width 9 height 9
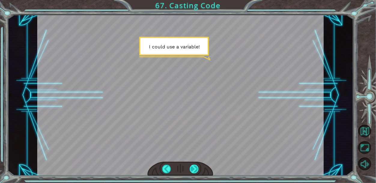
click at [190, 170] on div at bounding box center [194, 168] width 9 height 9
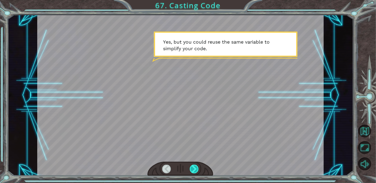
click at [190, 170] on div at bounding box center [194, 168] width 9 height 9
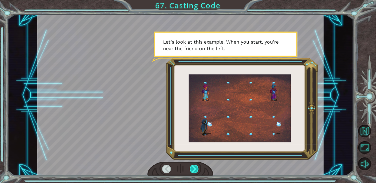
click at [190, 170] on div at bounding box center [194, 168] width 9 height 9
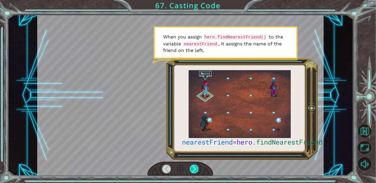
click at [190, 170] on div at bounding box center [194, 168] width 9 height 9
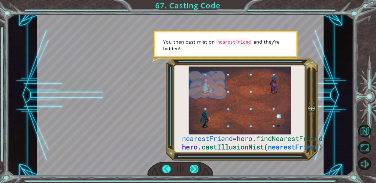
click at [190, 170] on div at bounding box center [194, 168] width 9 height 9
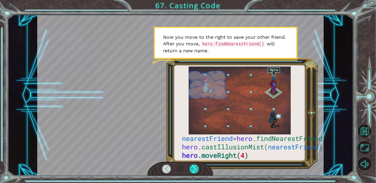
click at [190, 170] on div at bounding box center [194, 168] width 9 height 9
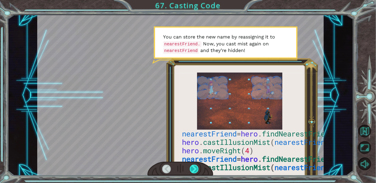
click at [190, 170] on div at bounding box center [194, 168] width 9 height 9
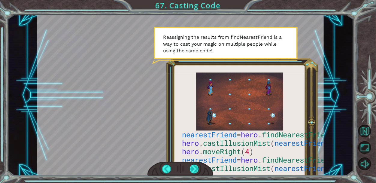
click at [190, 170] on div at bounding box center [194, 168] width 9 height 9
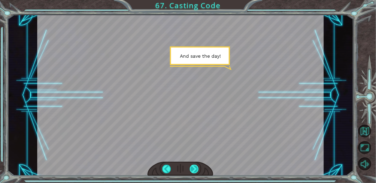
click at [190, 170] on div at bounding box center [194, 168] width 9 height 9
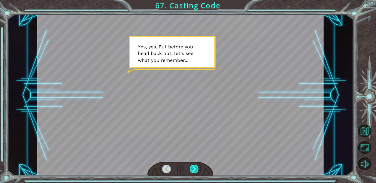
click at [190, 170] on div at bounding box center [194, 168] width 9 height 9
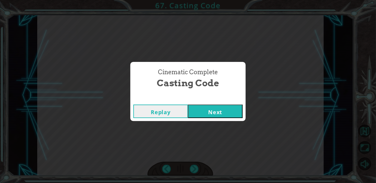
click at [206, 113] on button "Next" at bounding box center [215, 110] width 55 height 13
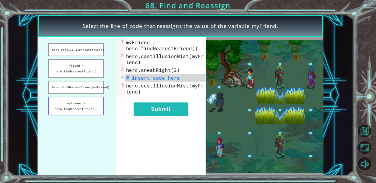
click at [97, 104] on button "myFriend = hero.findNearestFriend()" at bounding box center [75, 106] width 55 height 19
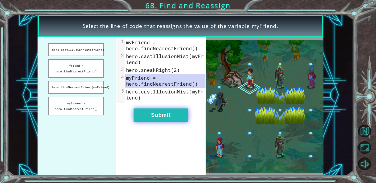
click at [148, 113] on button "Submit" at bounding box center [160, 114] width 55 height 13
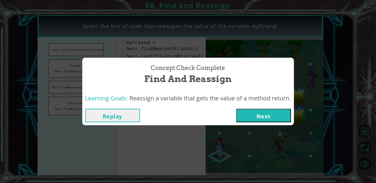
click at [261, 119] on button "Next" at bounding box center [263, 115] width 55 height 13
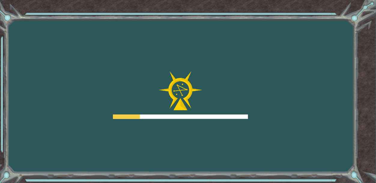
click at [261, 119] on div "Goals Error loading from server. Try refreshing the page. You'll need to join a…" at bounding box center [188, 91] width 376 height 183
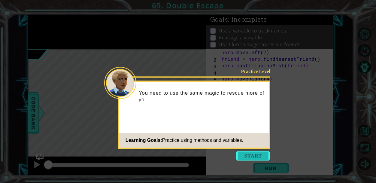
click at [251, 157] on button "Start" at bounding box center [253, 156] width 34 height 10
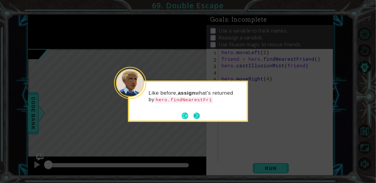
click at [196, 118] on button "Next" at bounding box center [196, 115] width 7 height 7
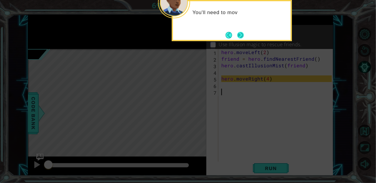
click at [241, 35] on button "Next" at bounding box center [240, 35] width 7 height 7
